Goal: Information Seeking & Learning: Learn about a topic

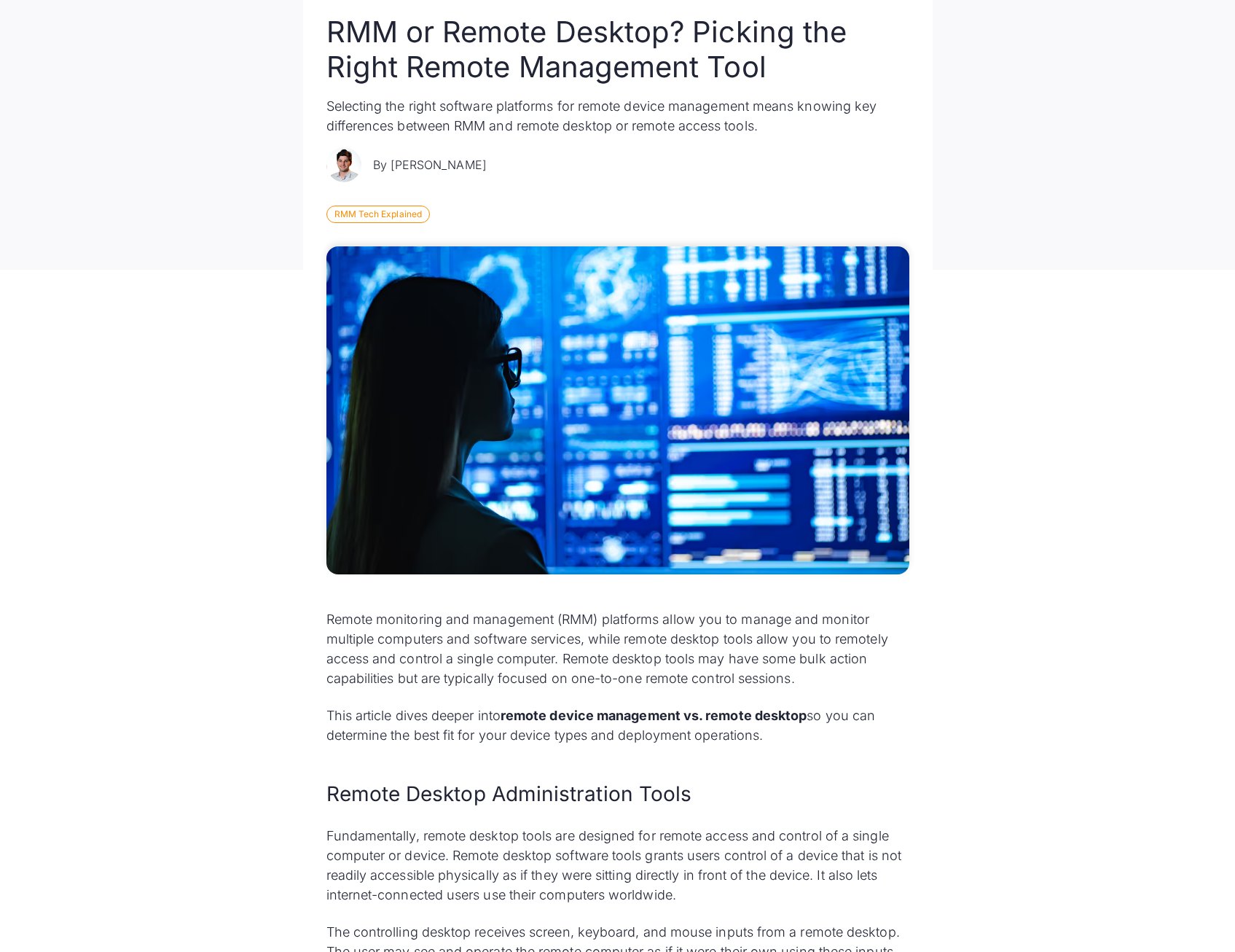
scroll to position [291, 0]
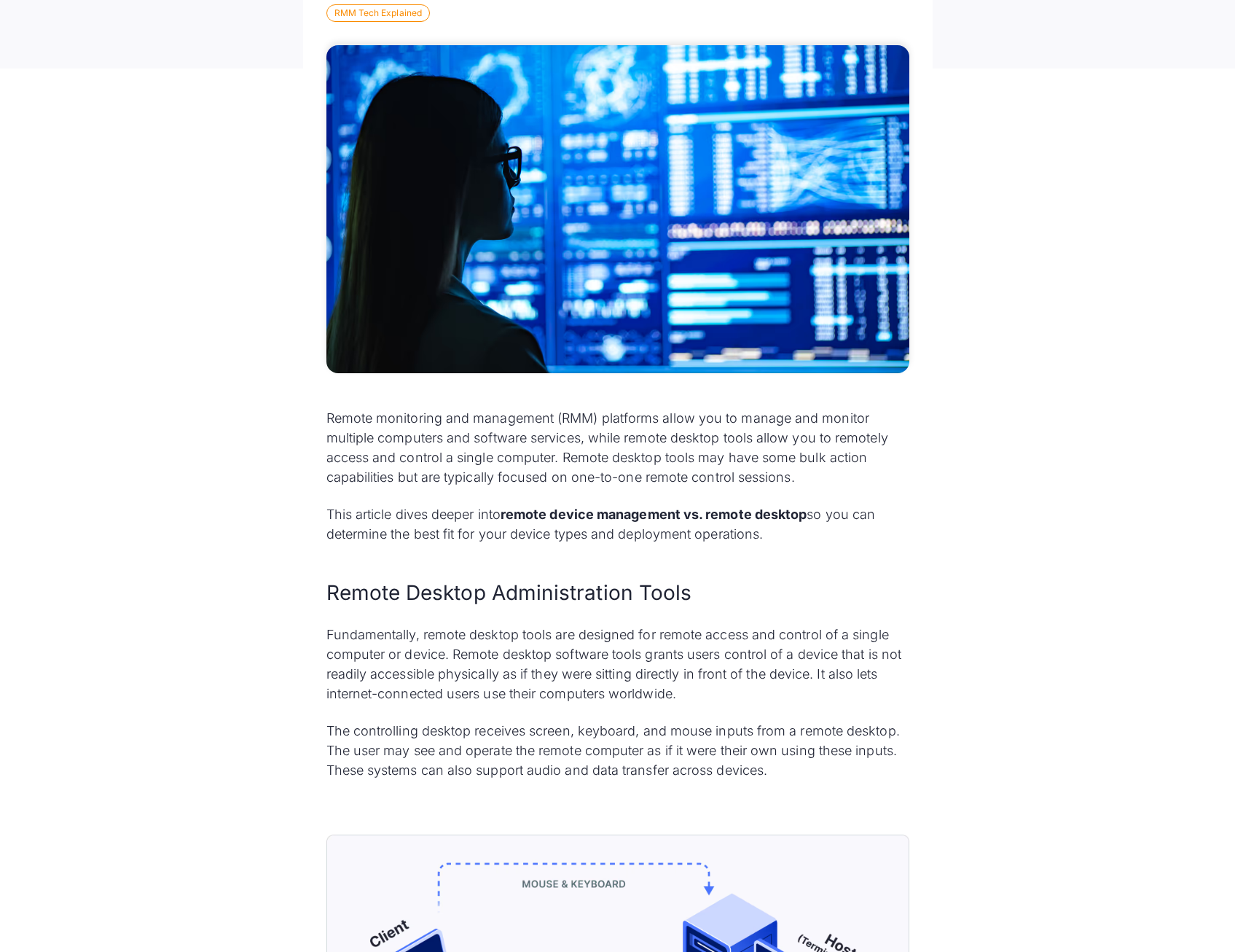
scroll to position [510, 0]
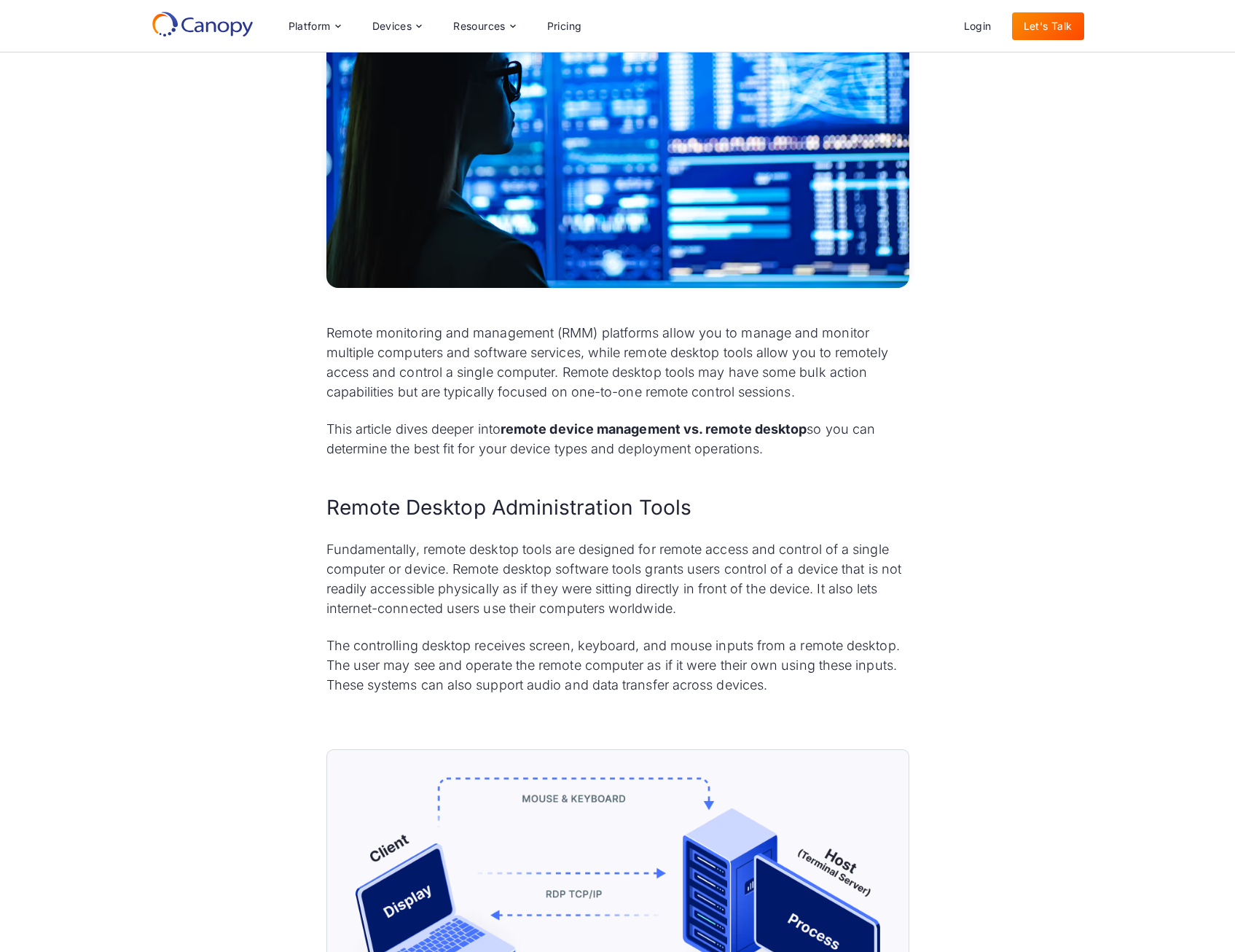
scroll to position [437, 0]
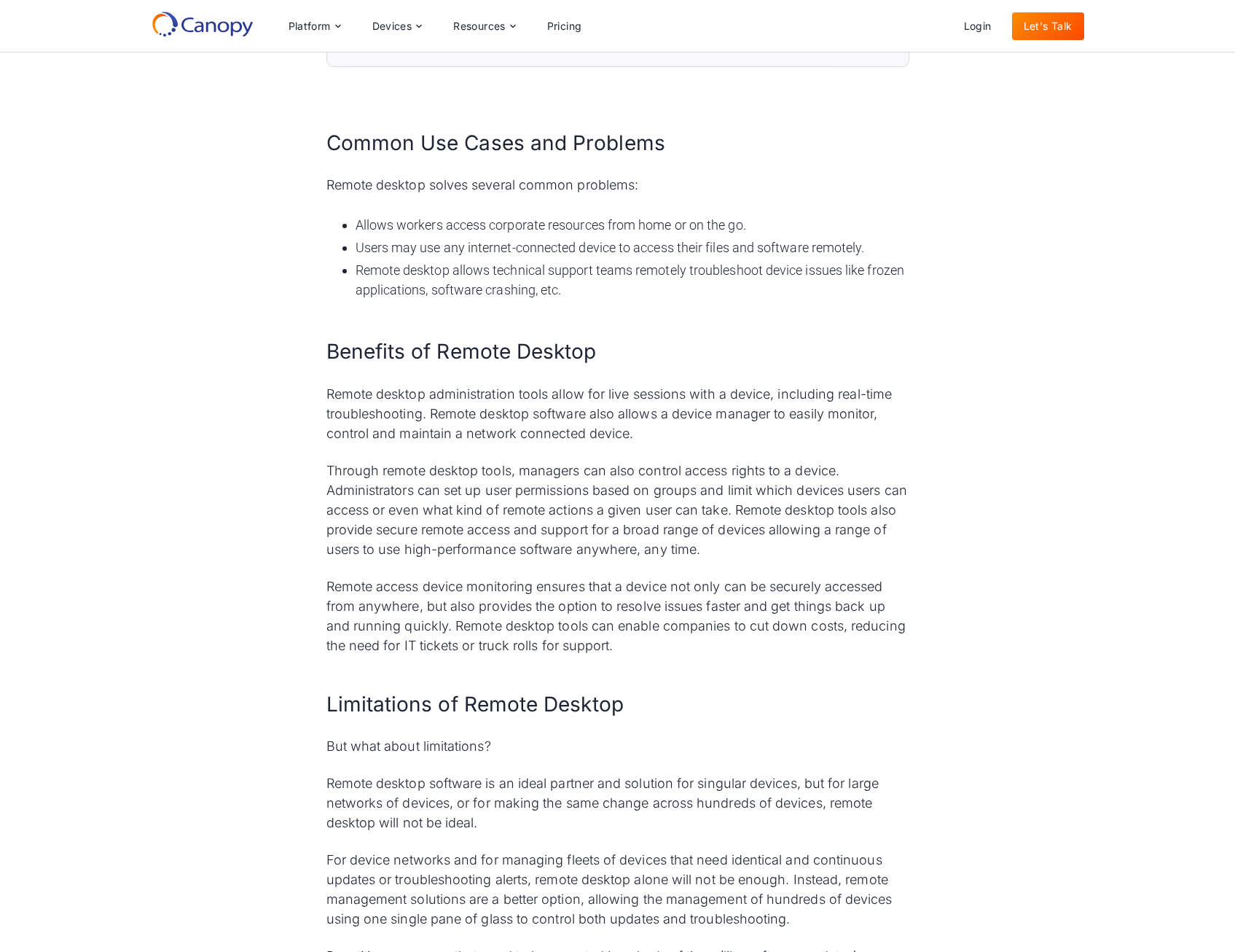
scroll to position [1457, 0]
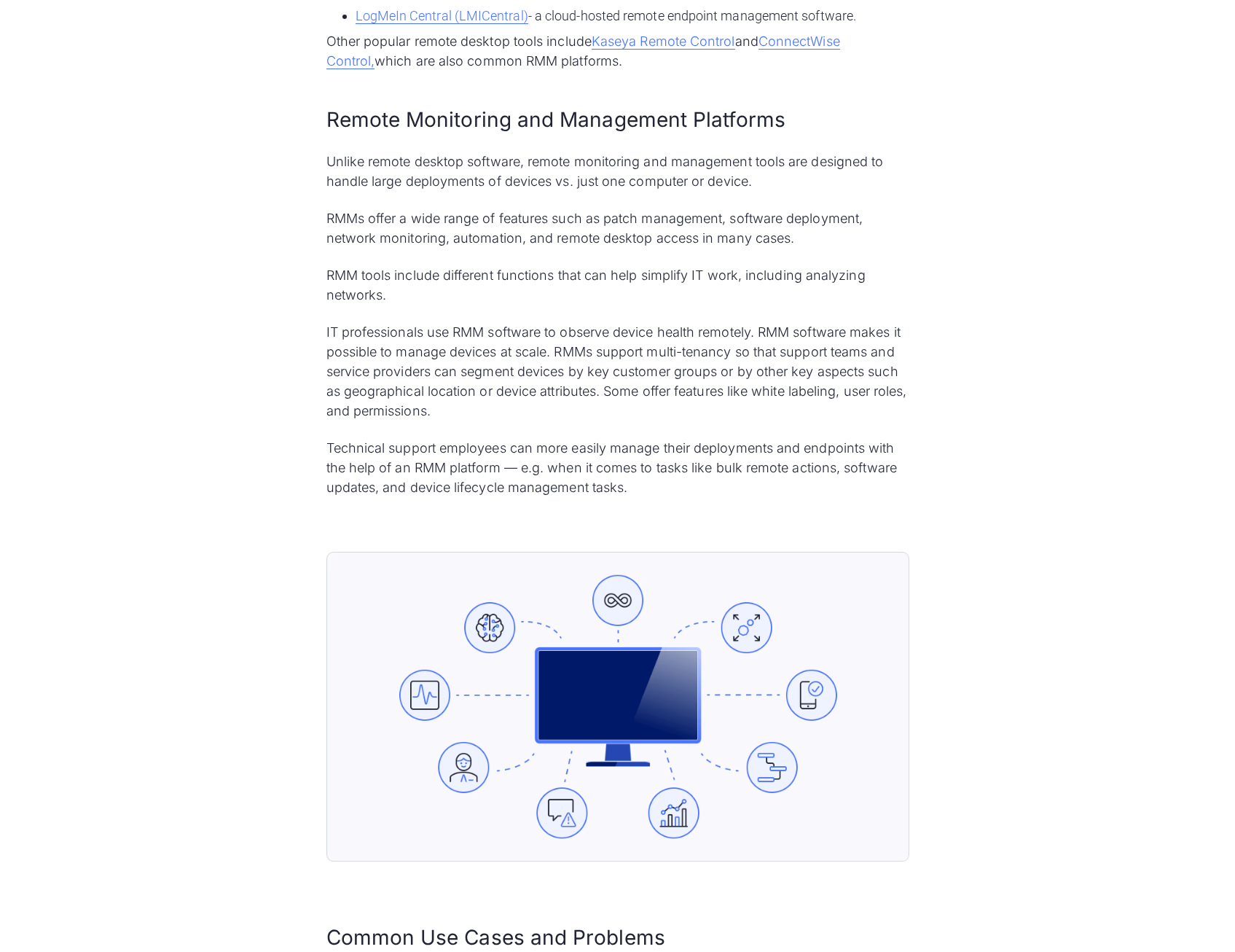
scroll to position [2769, 0]
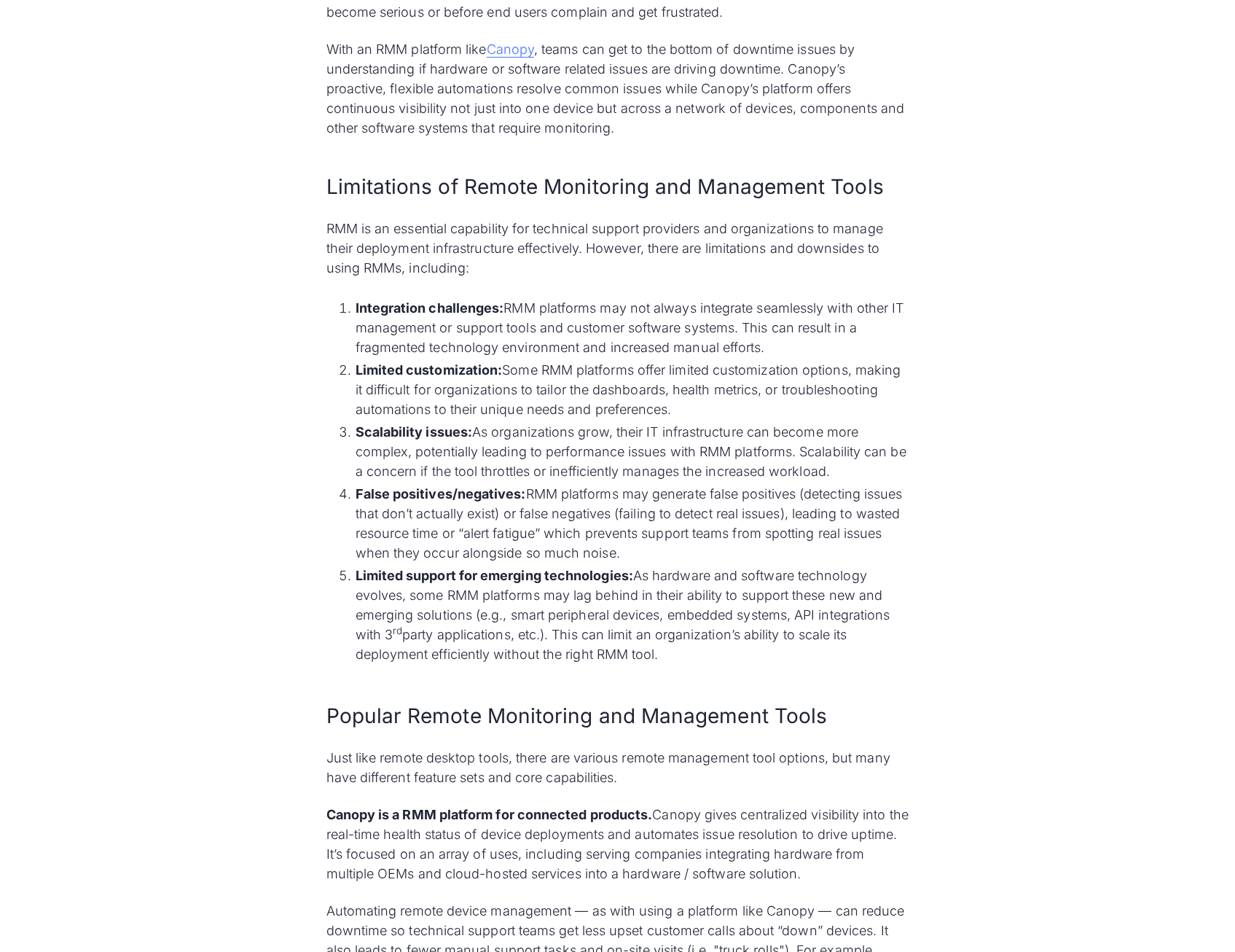
scroll to position [4299, 0]
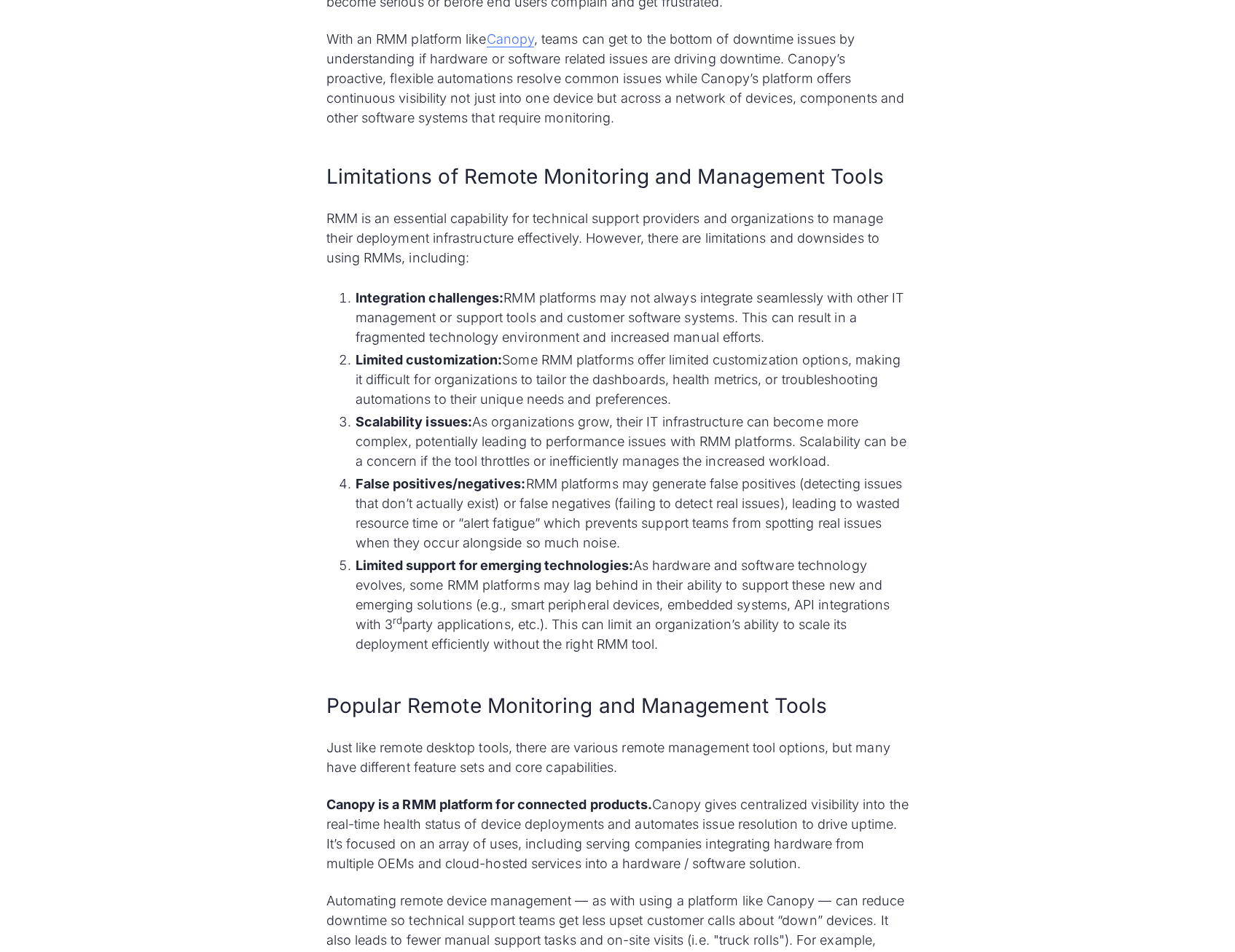
drag, startPoint x: 993, startPoint y: 474, endPoint x: 992, endPoint y: 481, distance: 7.1
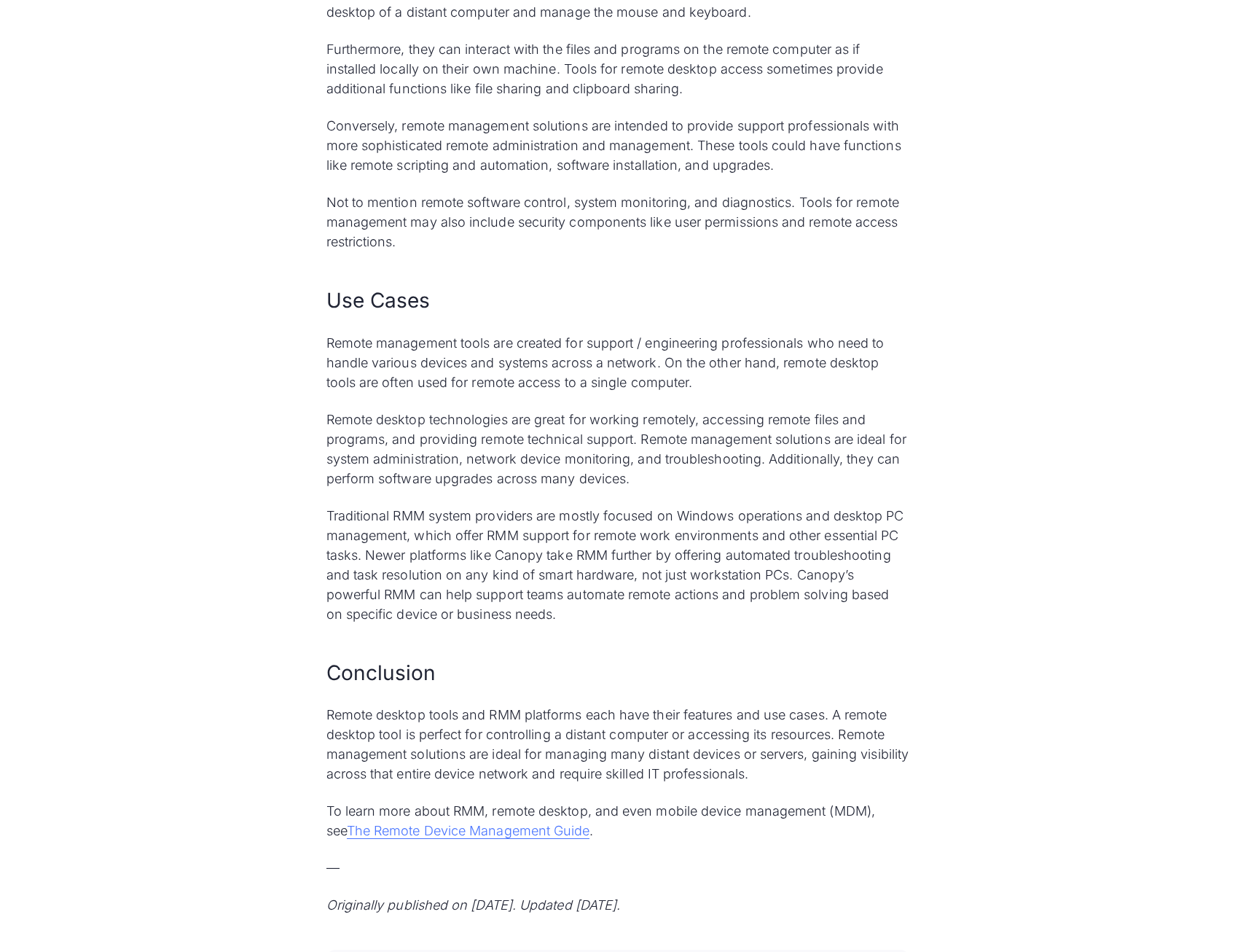
scroll to position [6266, 0]
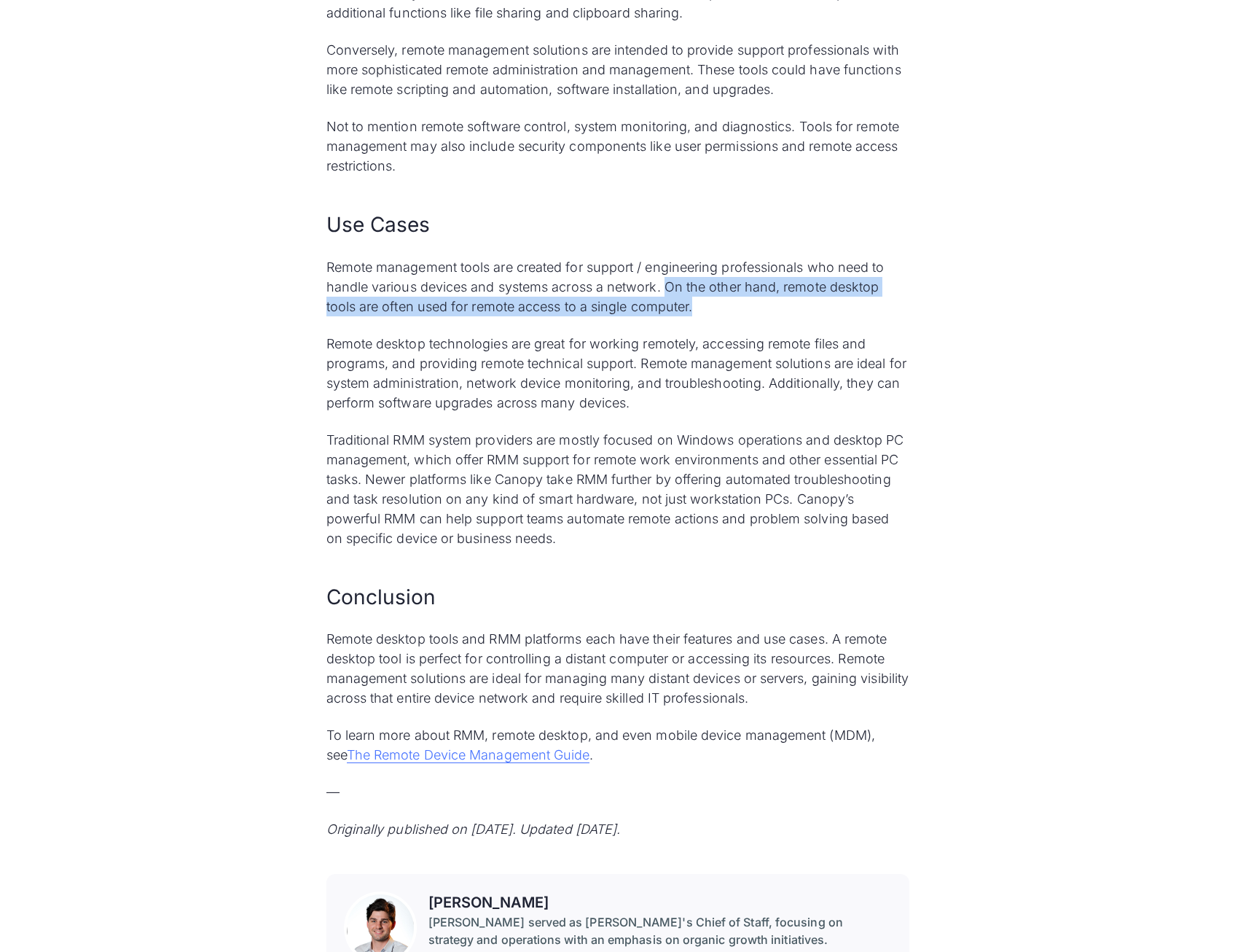
drag, startPoint x: 669, startPoint y: 285, endPoint x: 710, endPoint y: 304, distance: 45.2
click at [710, 304] on p "Remote management tools are created for support / engineering professionals who…" at bounding box center [618, 287] width 583 height 59
drag, startPoint x: 710, startPoint y: 304, endPoint x: 705, endPoint y: 313, distance: 10.3
click at [707, 312] on p "Remote management tools are created for support / engineering professionals who…" at bounding box center [618, 287] width 583 height 59
drag, startPoint x: 681, startPoint y: 291, endPoint x: 700, endPoint y: 309, distance: 26.2
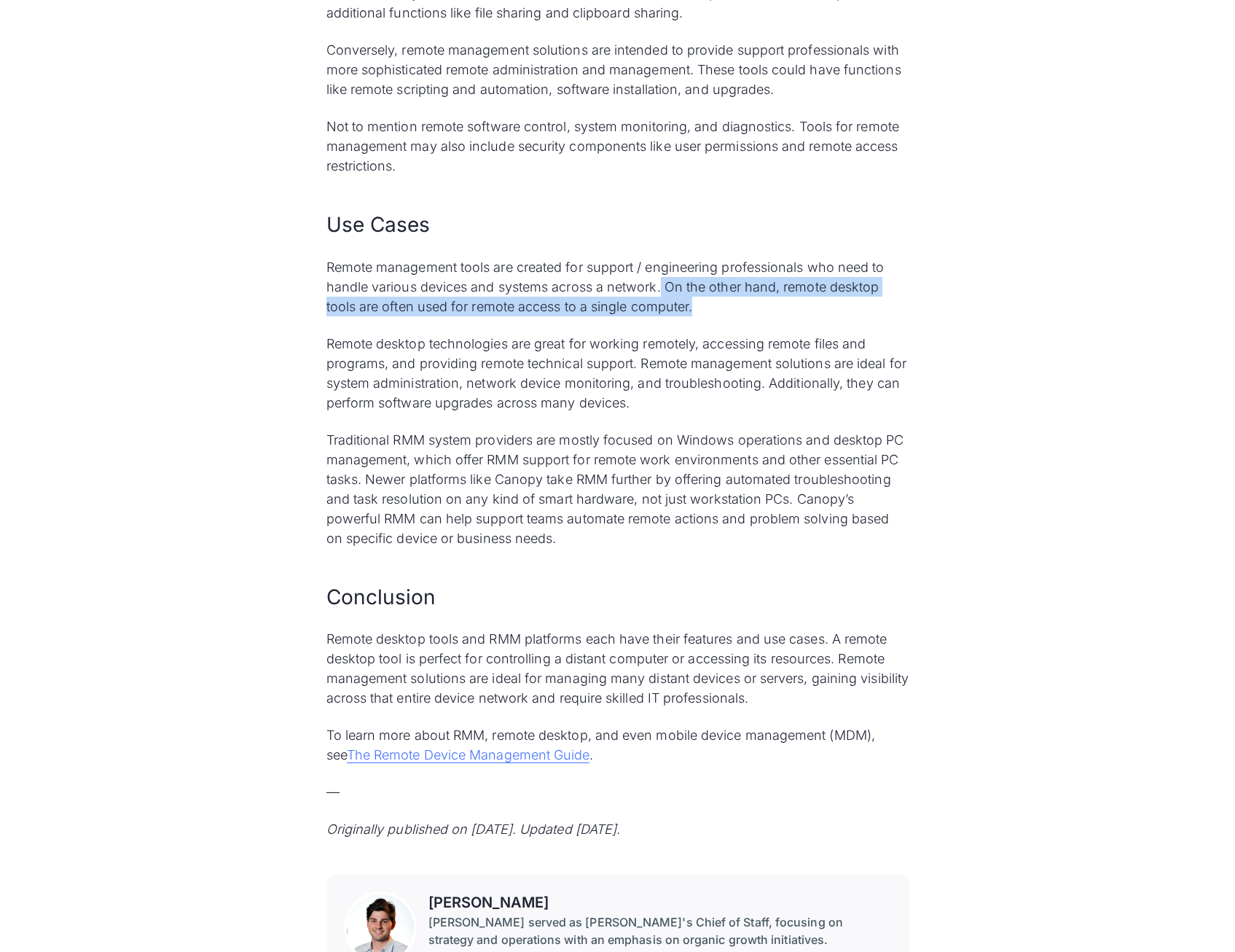
click at [700, 309] on p "Remote management tools are created for support / engineering professionals who…" at bounding box center [618, 287] width 583 height 59
click at [701, 312] on p "Remote management tools are created for support / engineering professionals who…" at bounding box center [618, 287] width 583 height 59
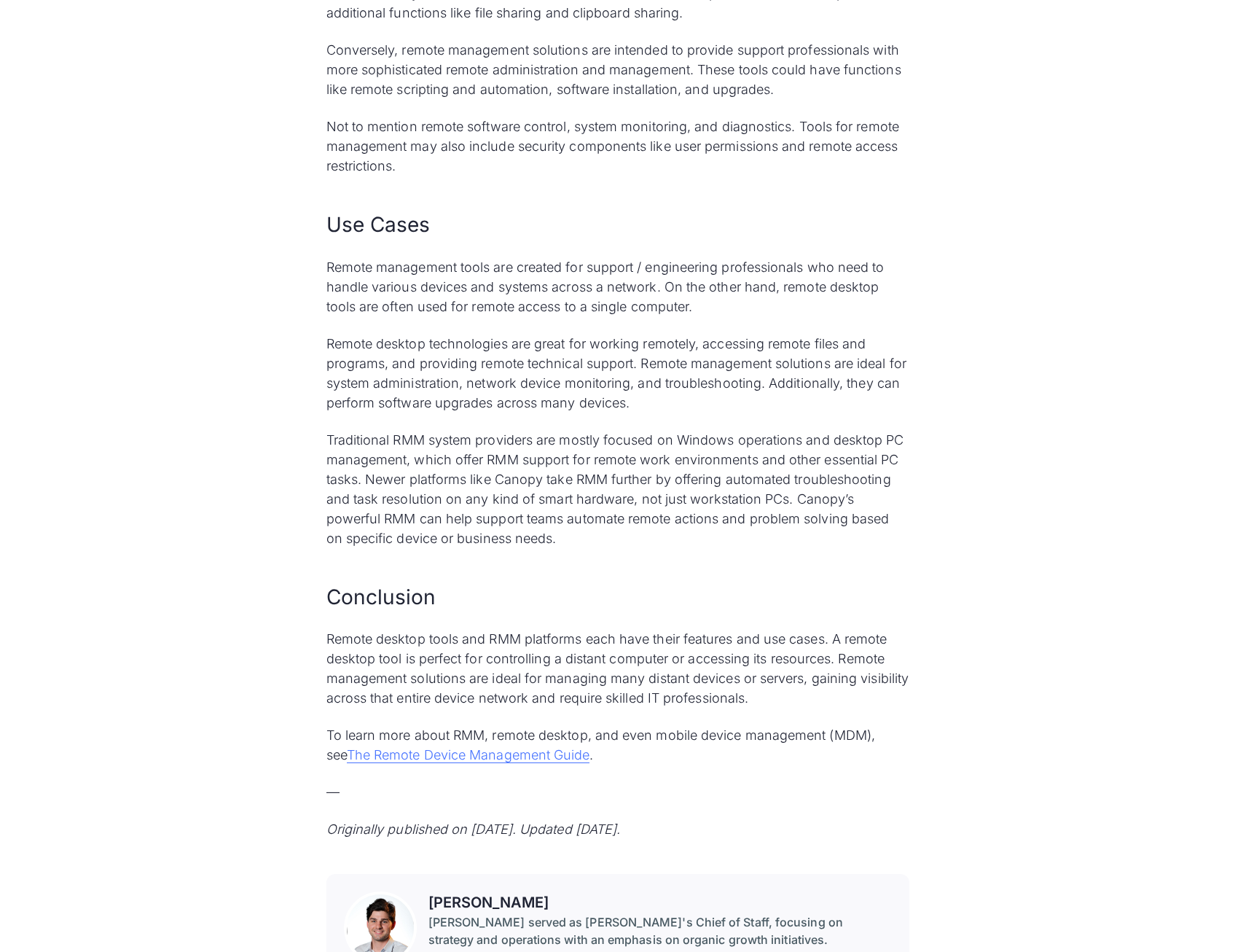
click at [684, 324] on div "Differences Between Remote Desktop and RMM Both remote desktop and remote manag…" at bounding box center [618, 280] width 583 height 1118
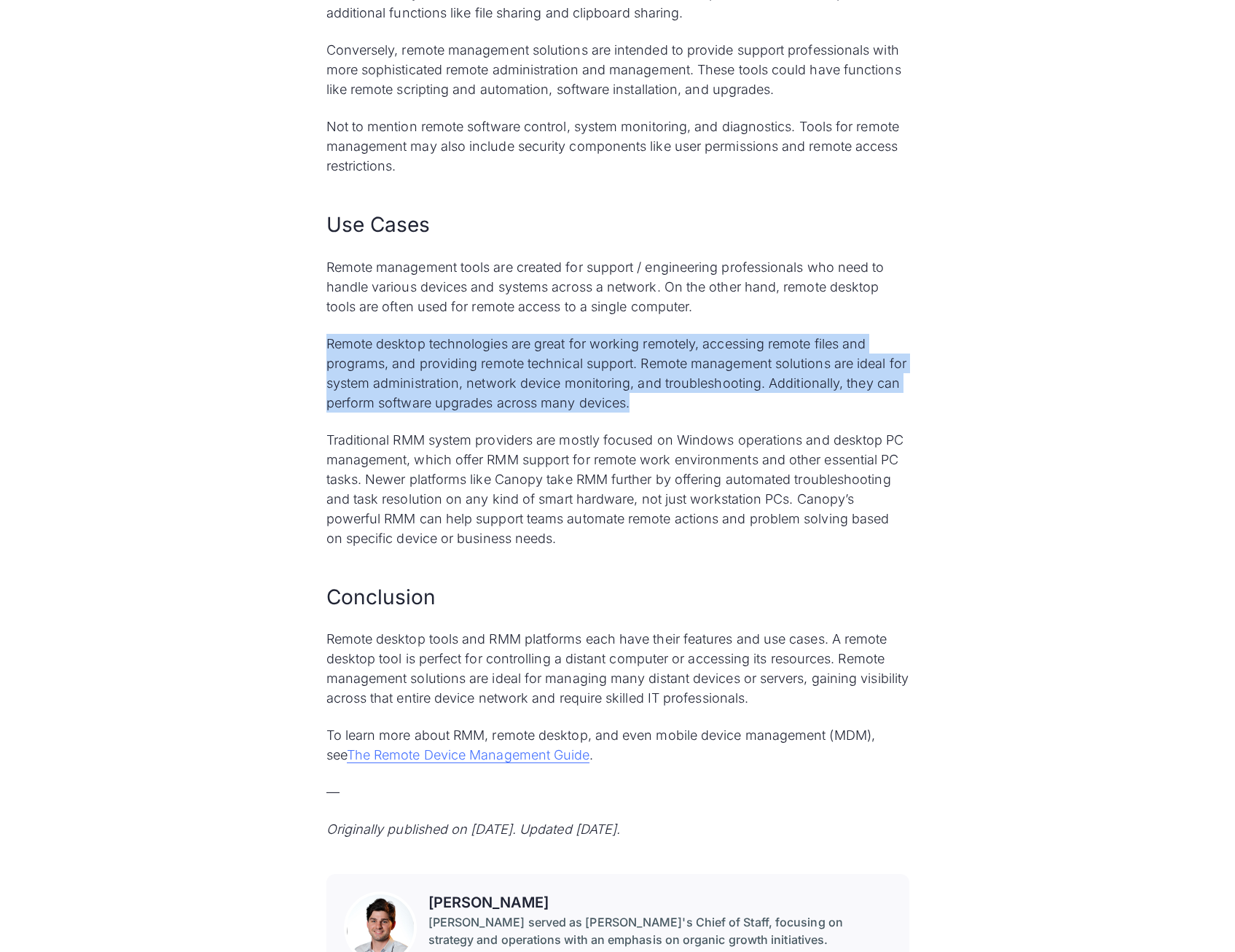
drag, startPoint x: 326, startPoint y: 344, endPoint x: 646, endPoint y: 406, distance: 326.0
click at [646, 406] on p "Remote desktop technologies are great for working remotely, accessing remote fi…" at bounding box center [618, 373] width 583 height 79
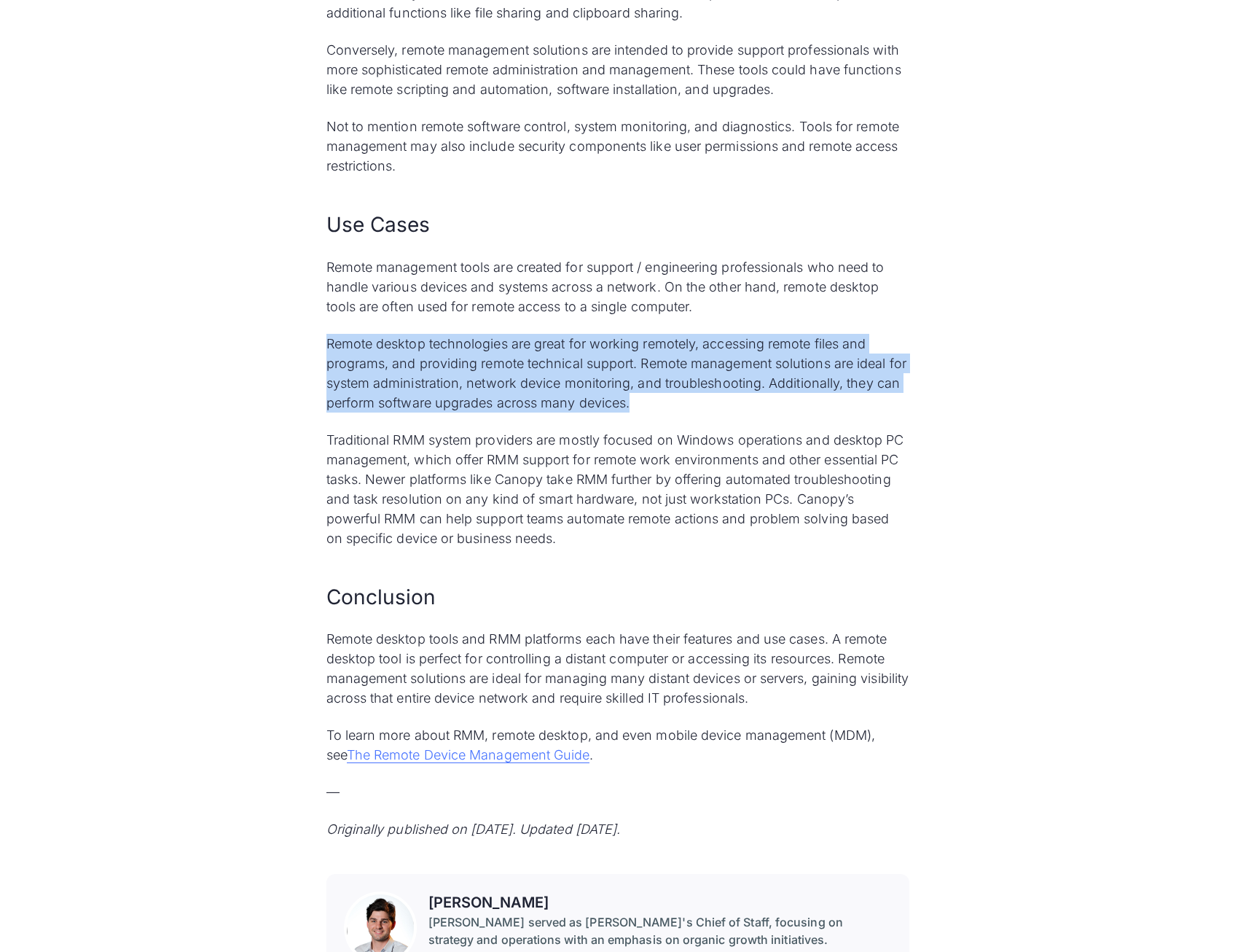
drag, startPoint x: 640, startPoint y: 405, endPoint x: 307, endPoint y: 342, distance: 338.9
click at [636, 403] on p "Remote desktop technologies are great for working remotely, accessing remote fi…" at bounding box center [618, 373] width 583 height 79
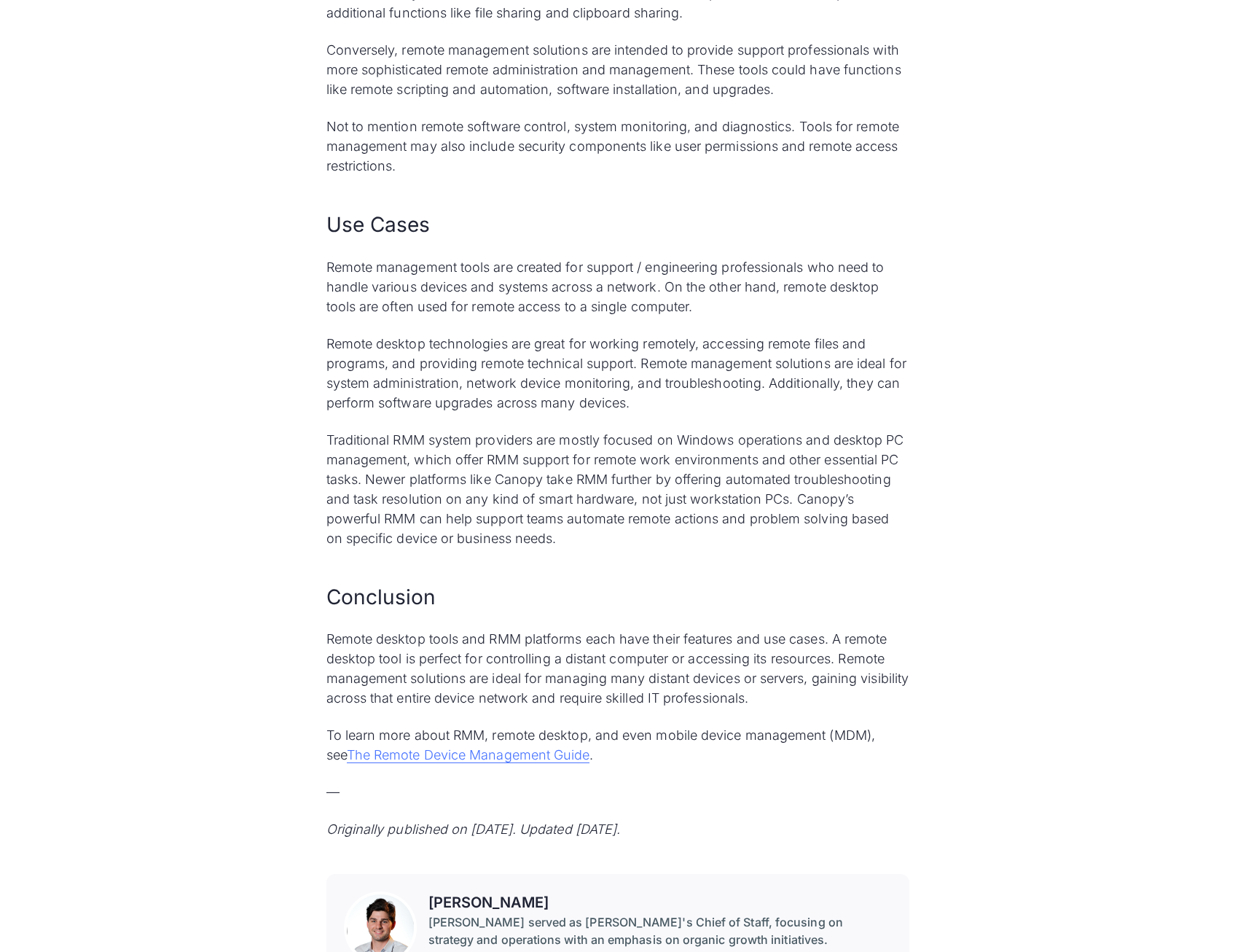
click at [565, 557] on div "Differences Between Remote Desktop and RMM Both remote desktop and remote manag…" at bounding box center [618, 280] width 583 height 1118
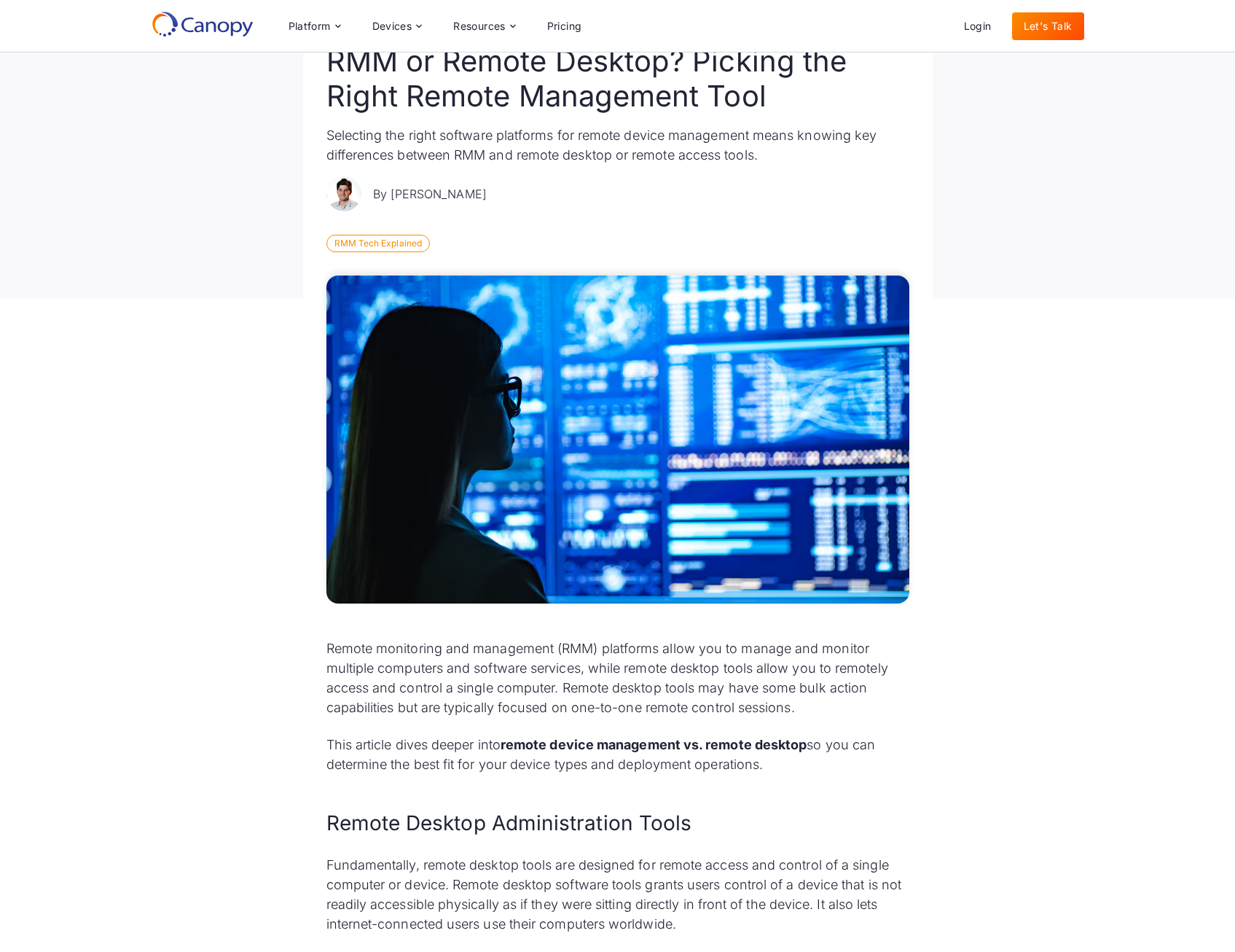
scroll to position [0, 0]
